Goal: Check status: Check status

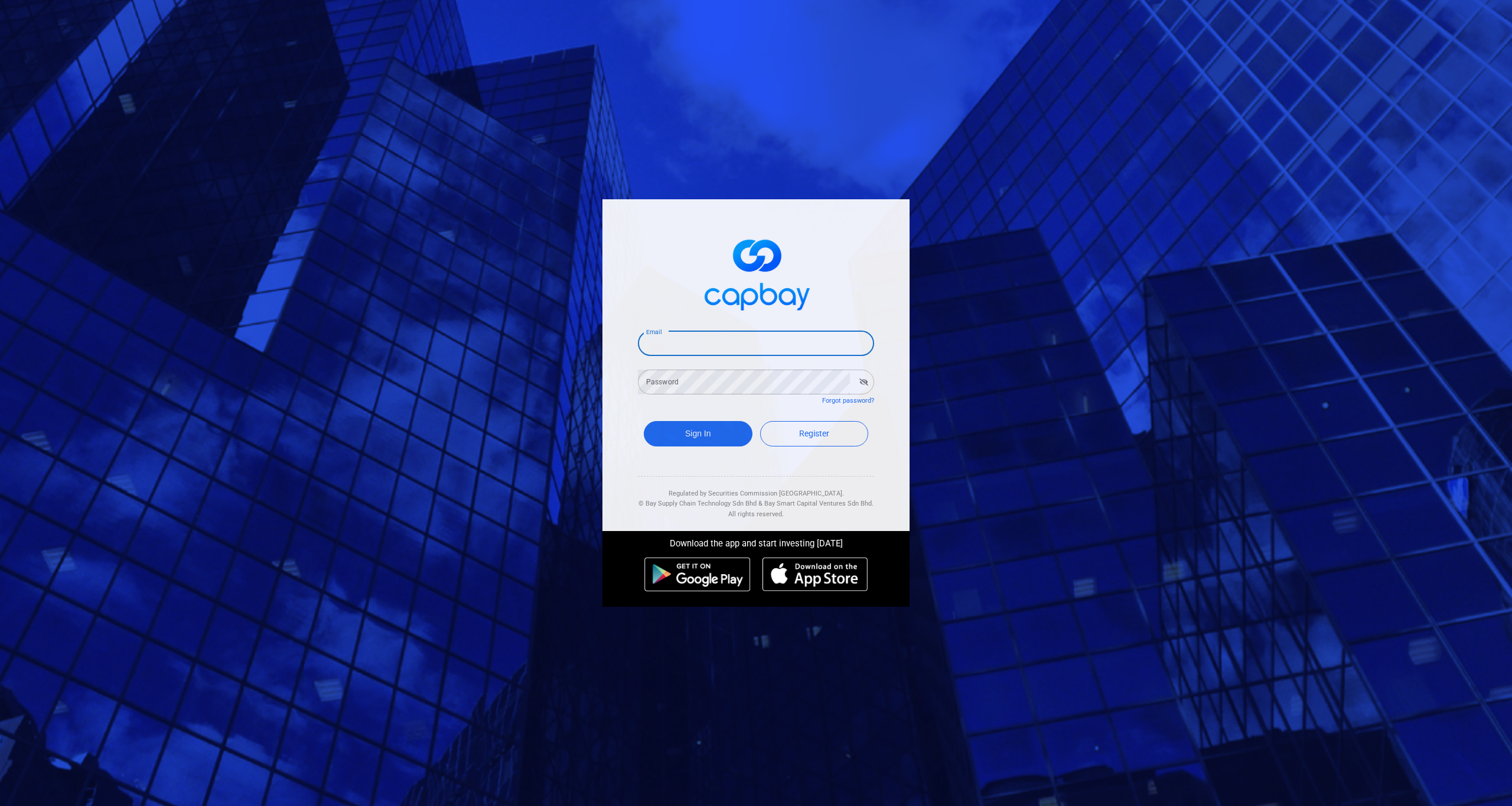
type input "[EMAIL_ADDRESS][DOMAIN_NAME]"
click at [698, 430] on button "Sign In" at bounding box center [698, 433] width 109 height 26
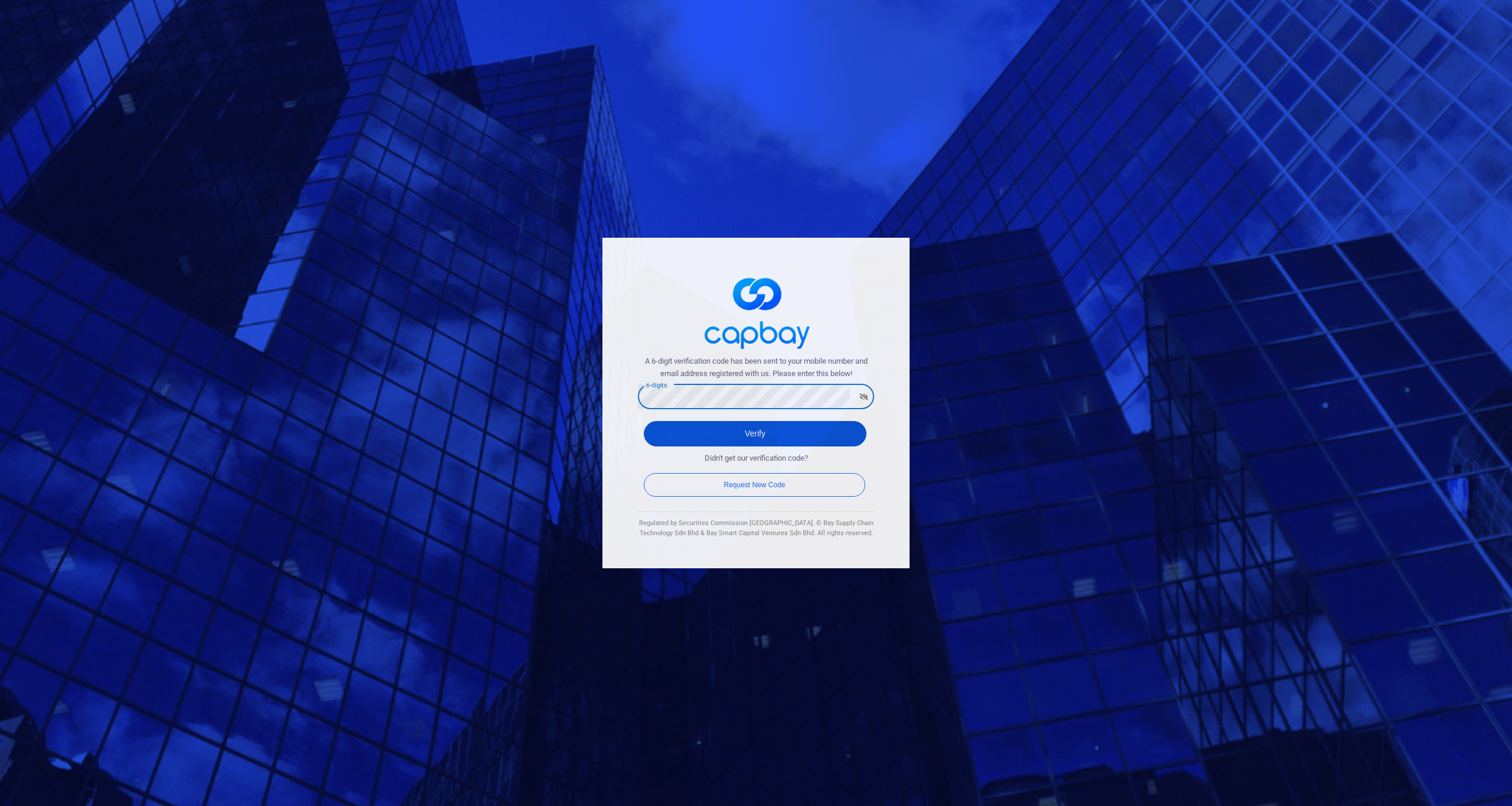
click at [755, 426] on button "Verify" at bounding box center [755, 433] width 223 height 26
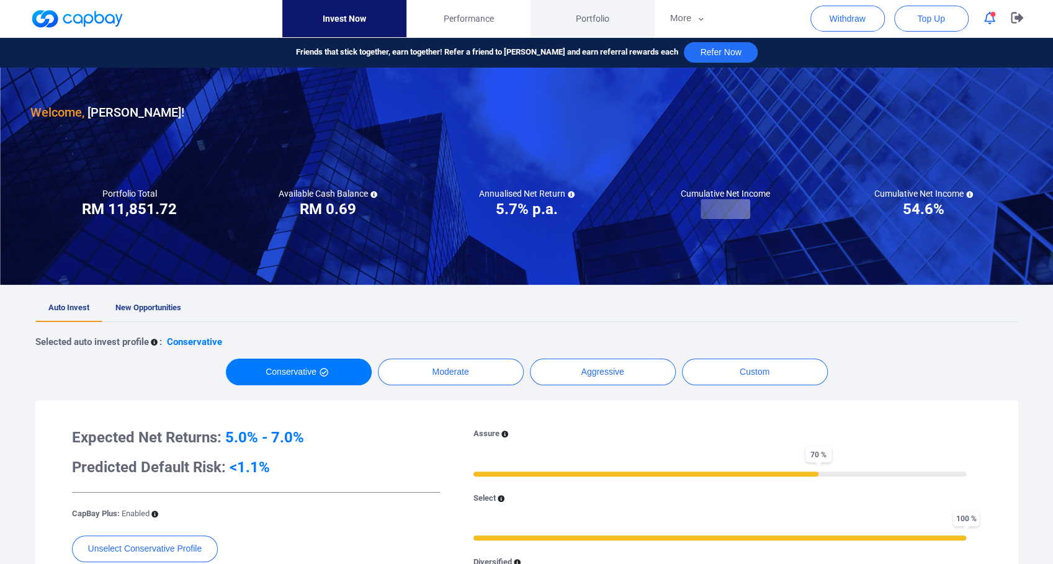
click at [576, 22] on span "Portfolio" at bounding box center [593, 19] width 34 height 14
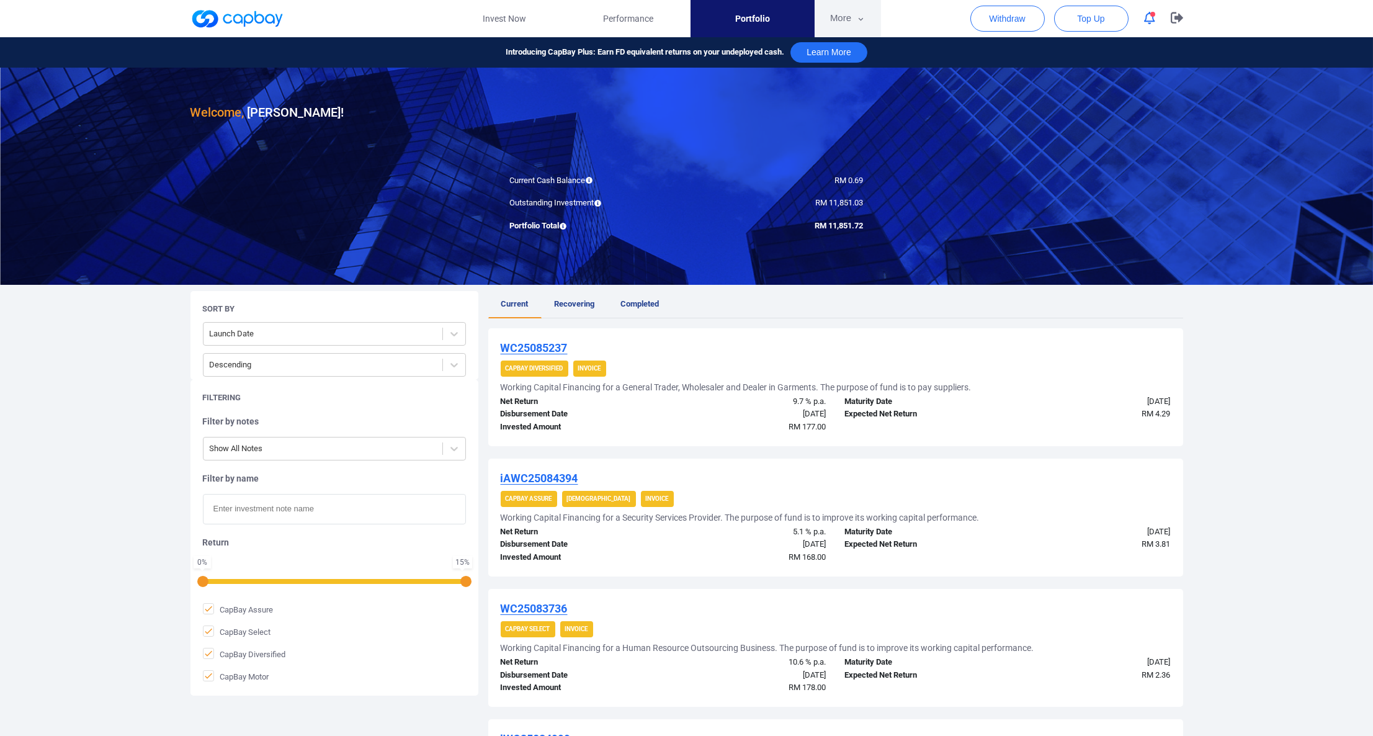
click at [827, 23] on button "More" at bounding box center [848, 18] width 66 height 37
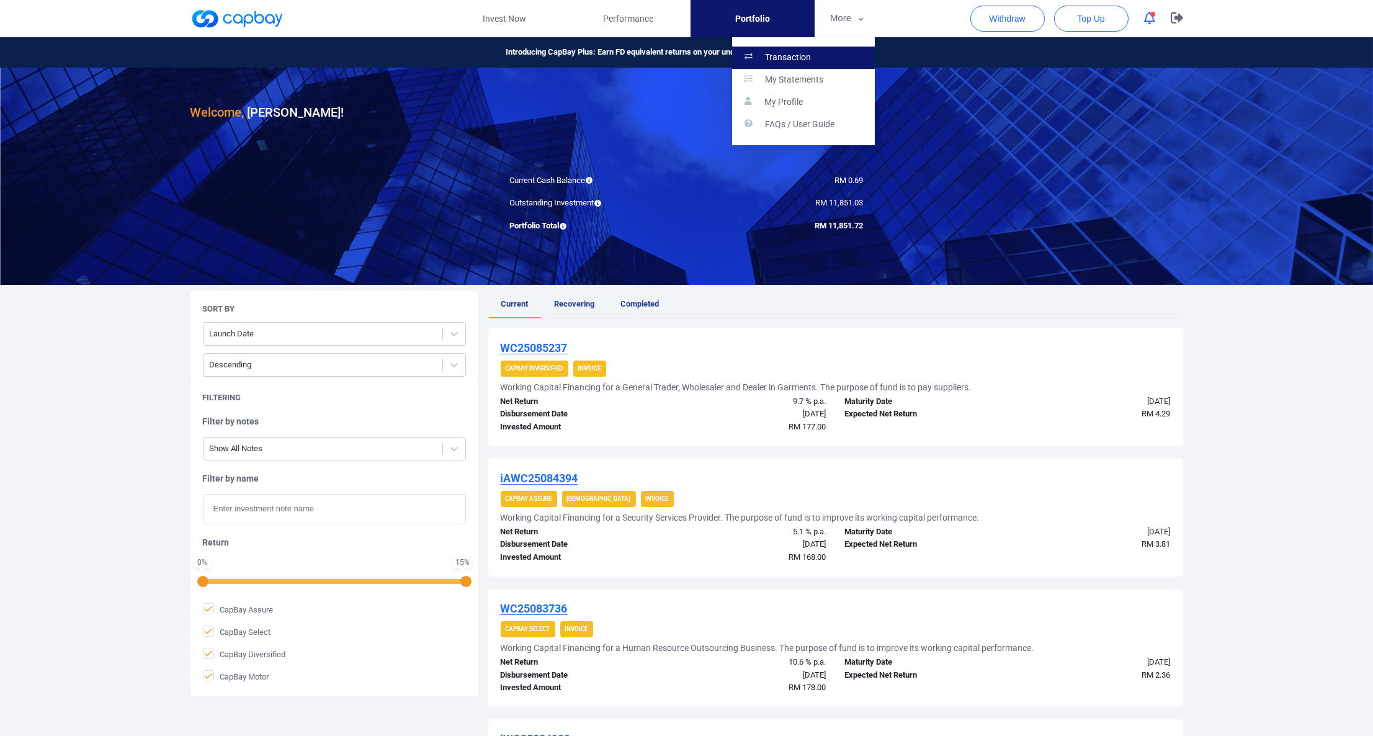
click at [800, 53] on p "Transaction" at bounding box center [788, 57] width 46 height 11
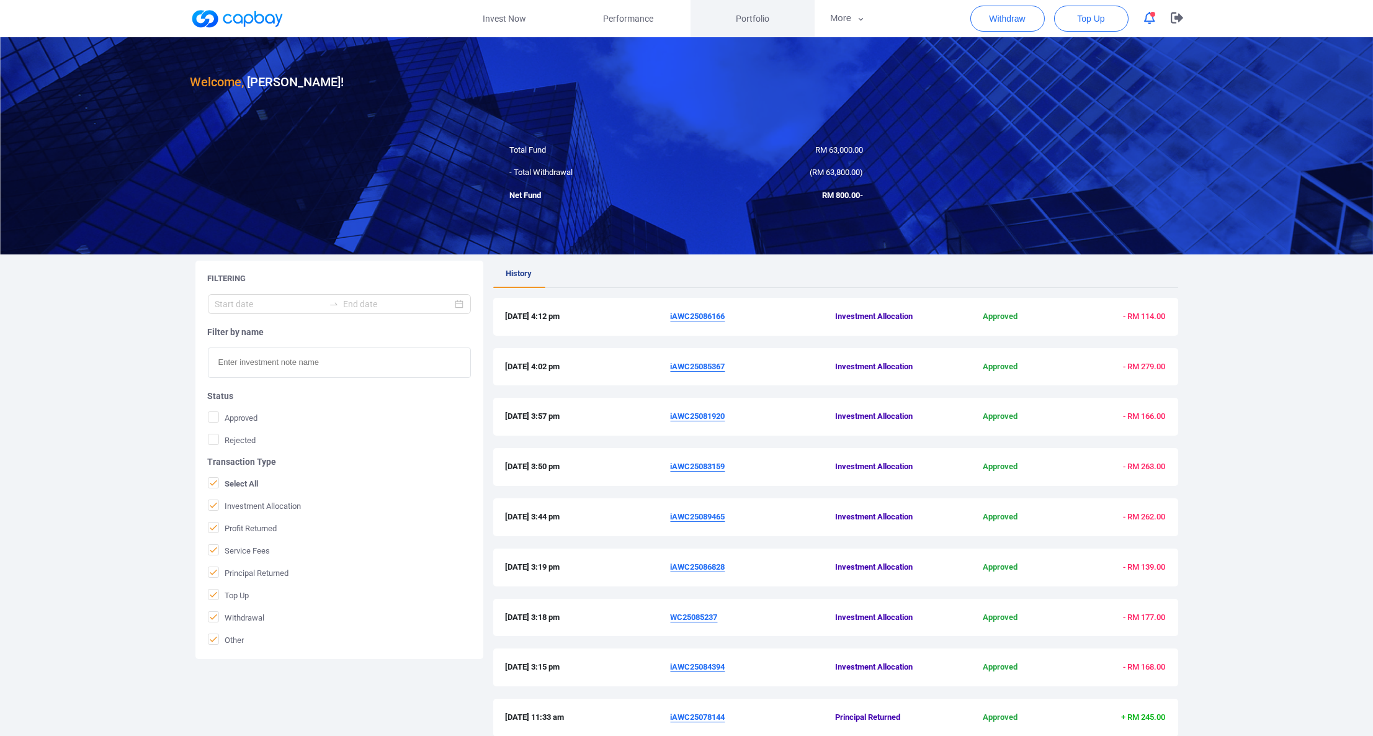
click at [739, 16] on span "Portfolio" at bounding box center [753, 19] width 34 height 14
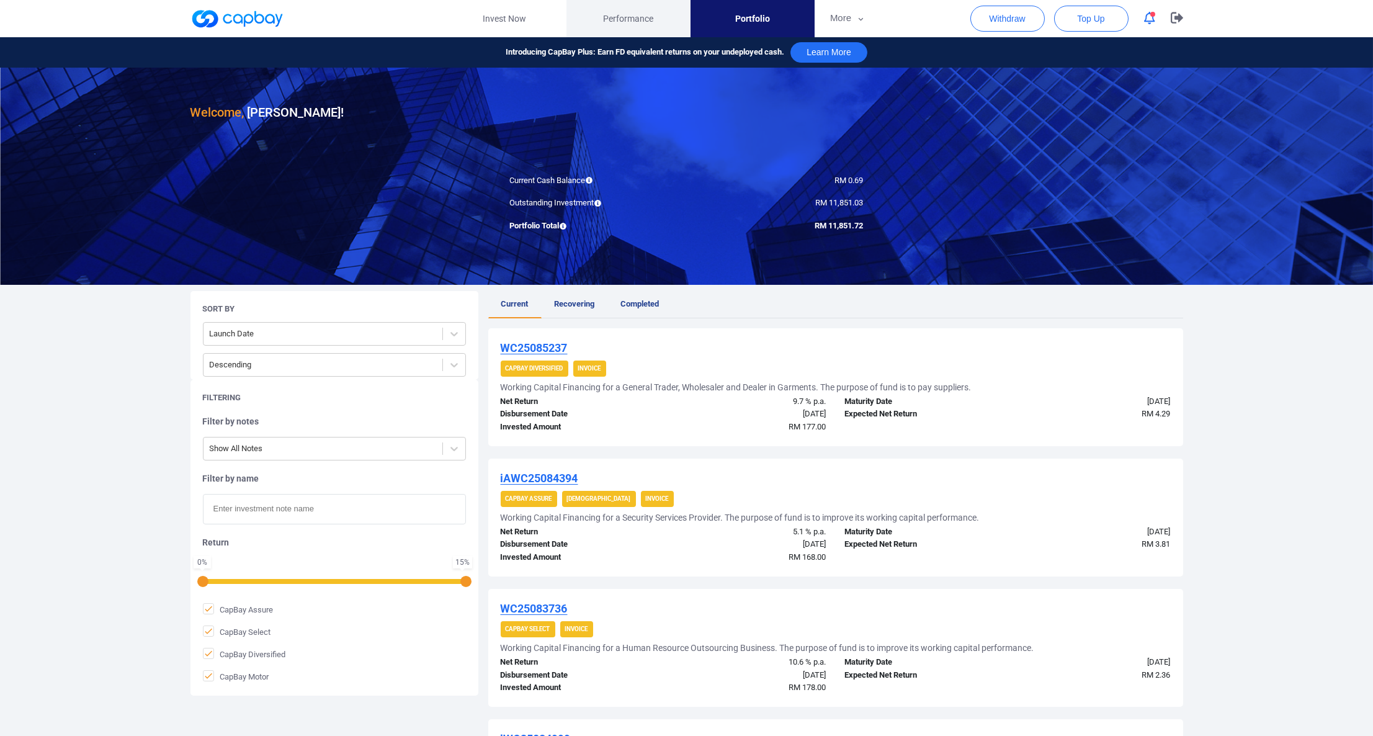
click at [619, 17] on span "Performance" at bounding box center [628, 19] width 50 height 14
